Goal: Transaction & Acquisition: Purchase product/service

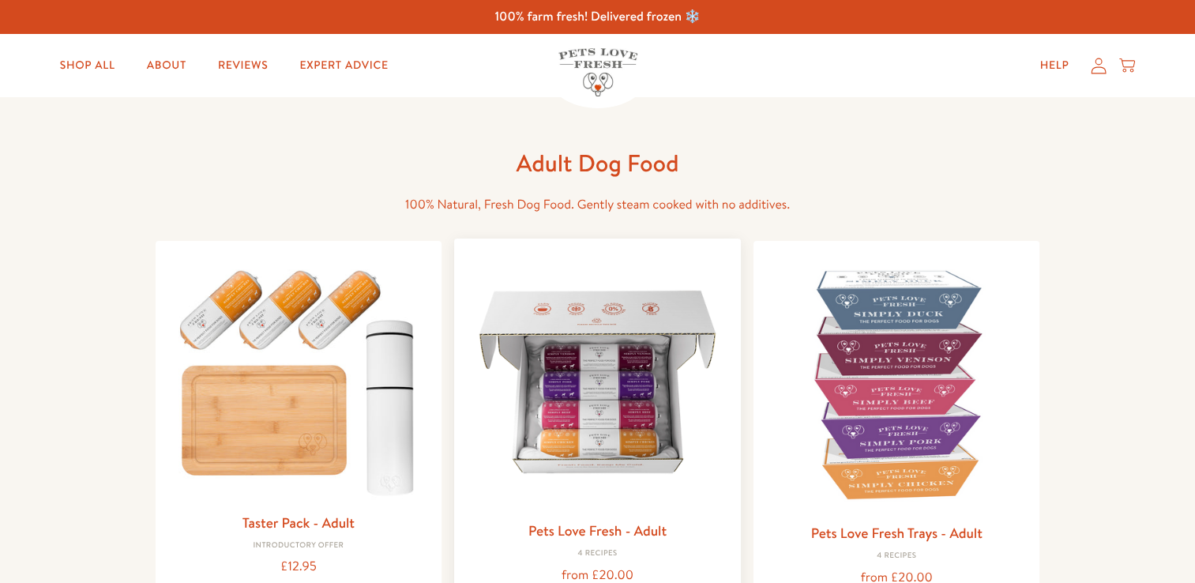
click at [655, 375] on img at bounding box center [597, 381] width 261 height 261
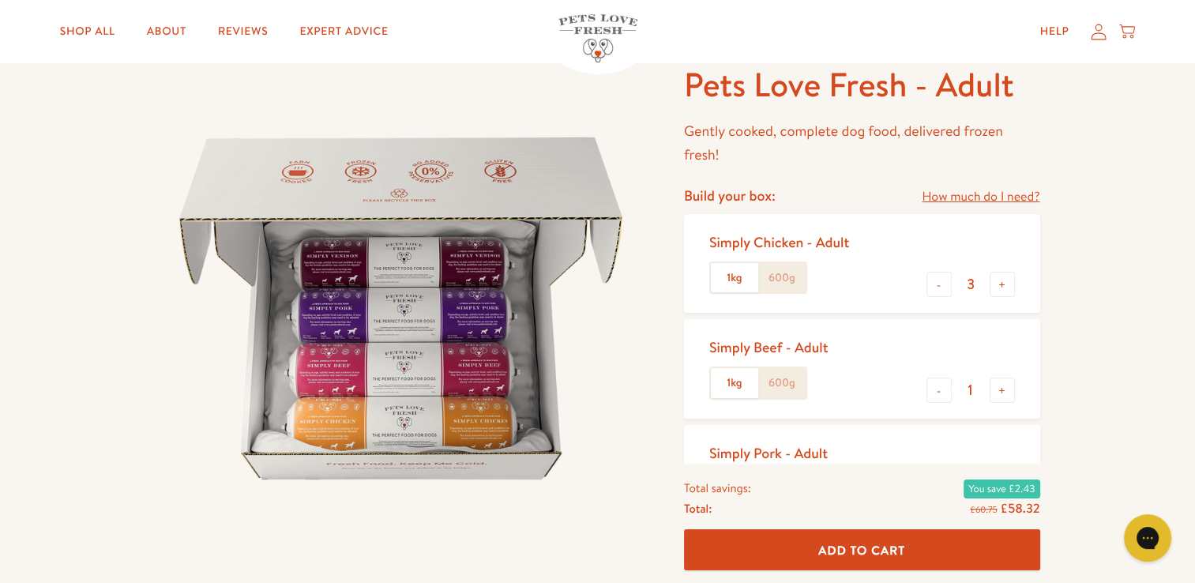
click at [776, 282] on label "600g" at bounding box center [781, 278] width 47 height 30
click at [0, 0] on input "600g" at bounding box center [0, 0] width 0 height 0
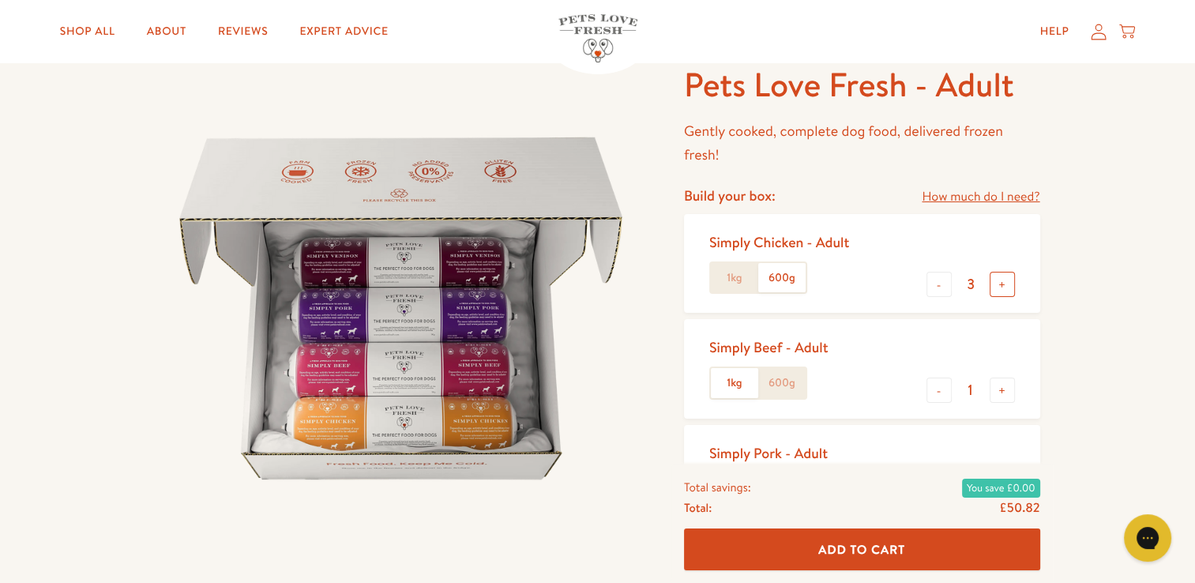
click at [1013, 280] on button "+" at bounding box center [1001, 284] width 25 height 25
type input "5"
click at [940, 381] on button "-" at bounding box center [938, 389] width 25 height 25
type input "0"
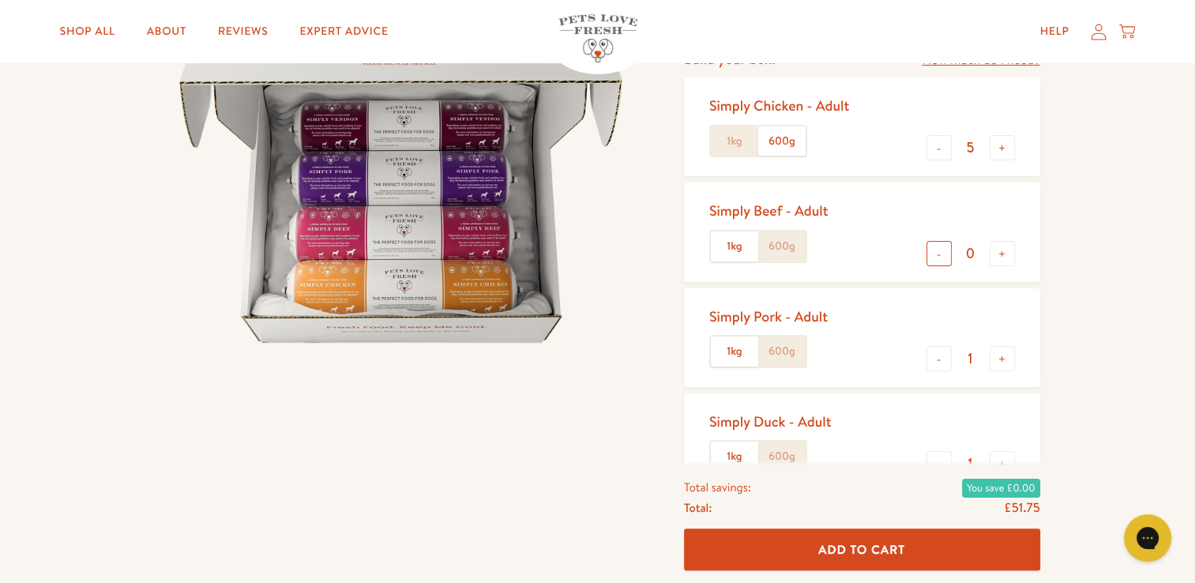
scroll to position [242, 0]
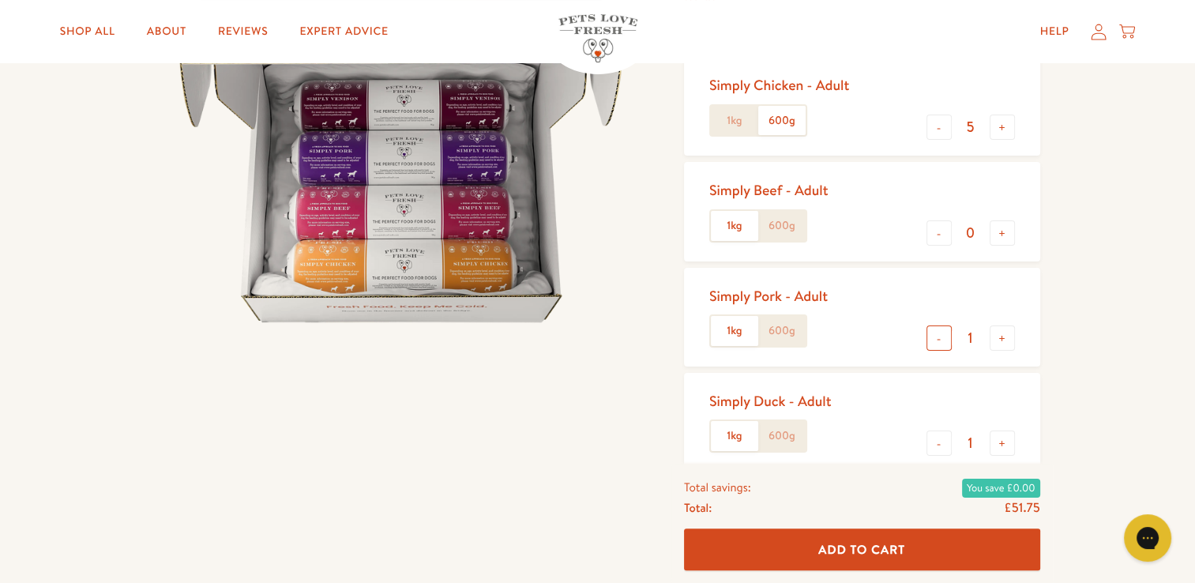
click at [939, 342] on button "-" at bounding box center [938, 337] width 25 height 25
type input "0"
click at [938, 445] on button "-" at bounding box center [938, 442] width 25 height 25
type input "0"
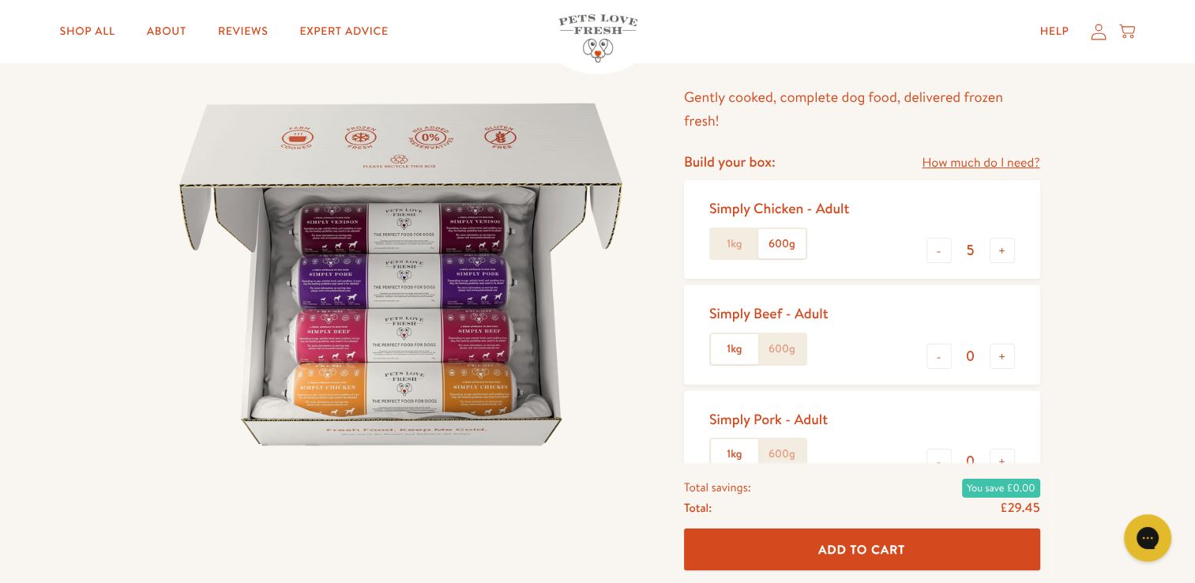
scroll to position [117, 0]
click at [998, 253] on button "+" at bounding box center [1001, 251] width 25 height 25
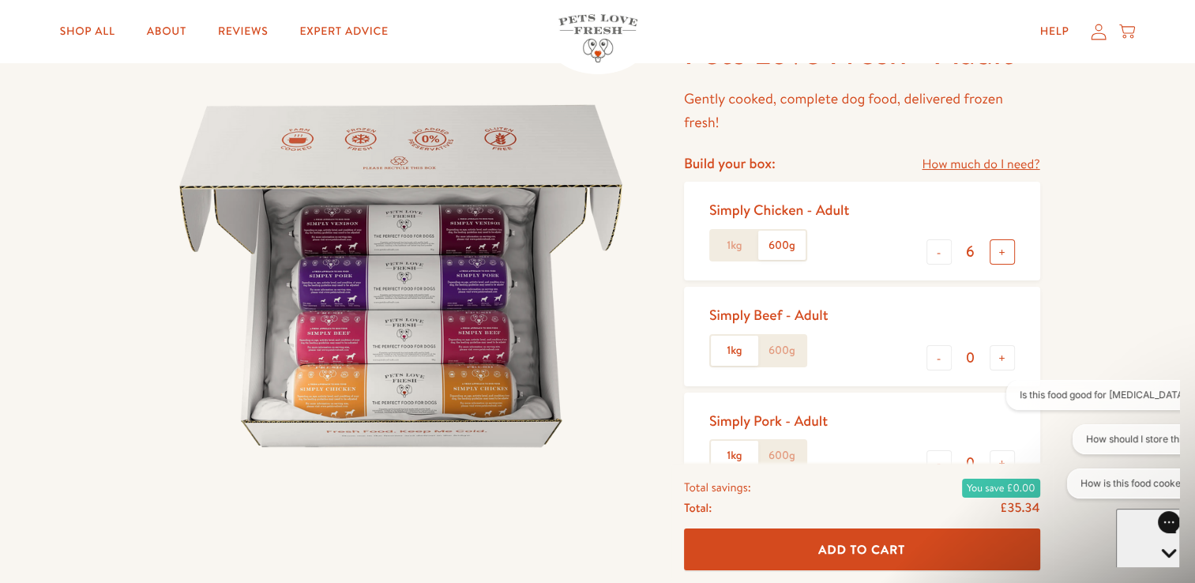
scroll to position [0, 0]
click at [998, 253] on button "+" at bounding box center [1001, 251] width 25 height 25
type input "8"
click at [835, 152] on circle "Close dialog" at bounding box center [836, 141] width 26 height 26
